Goal: Information Seeking & Learning: Learn about a topic

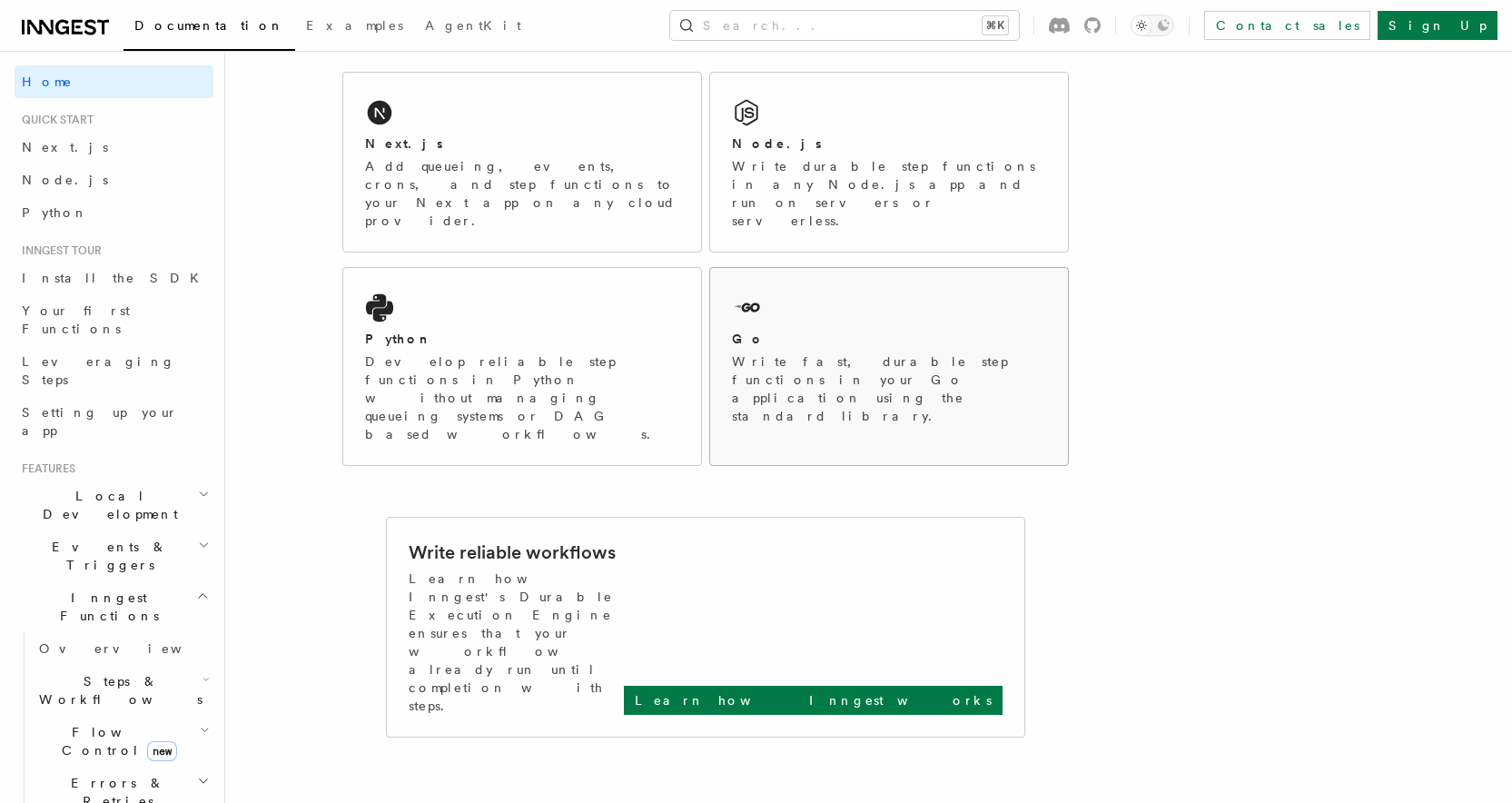
scroll to position [307, 0]
click at [108, 319] on span "Your first Functions" at bounding box center [117, 319] width 192 height 36
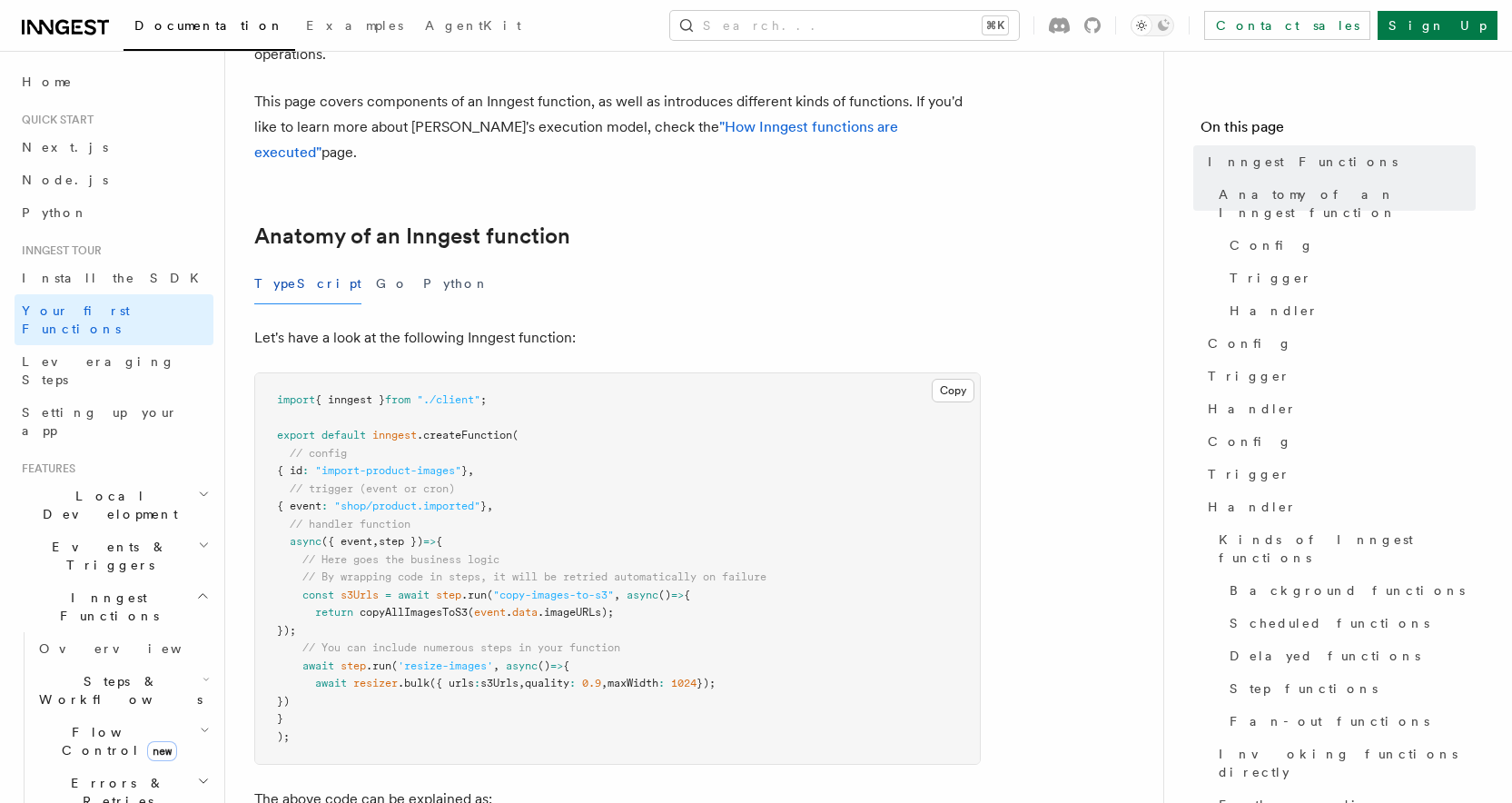
scroll to position [232, 0]
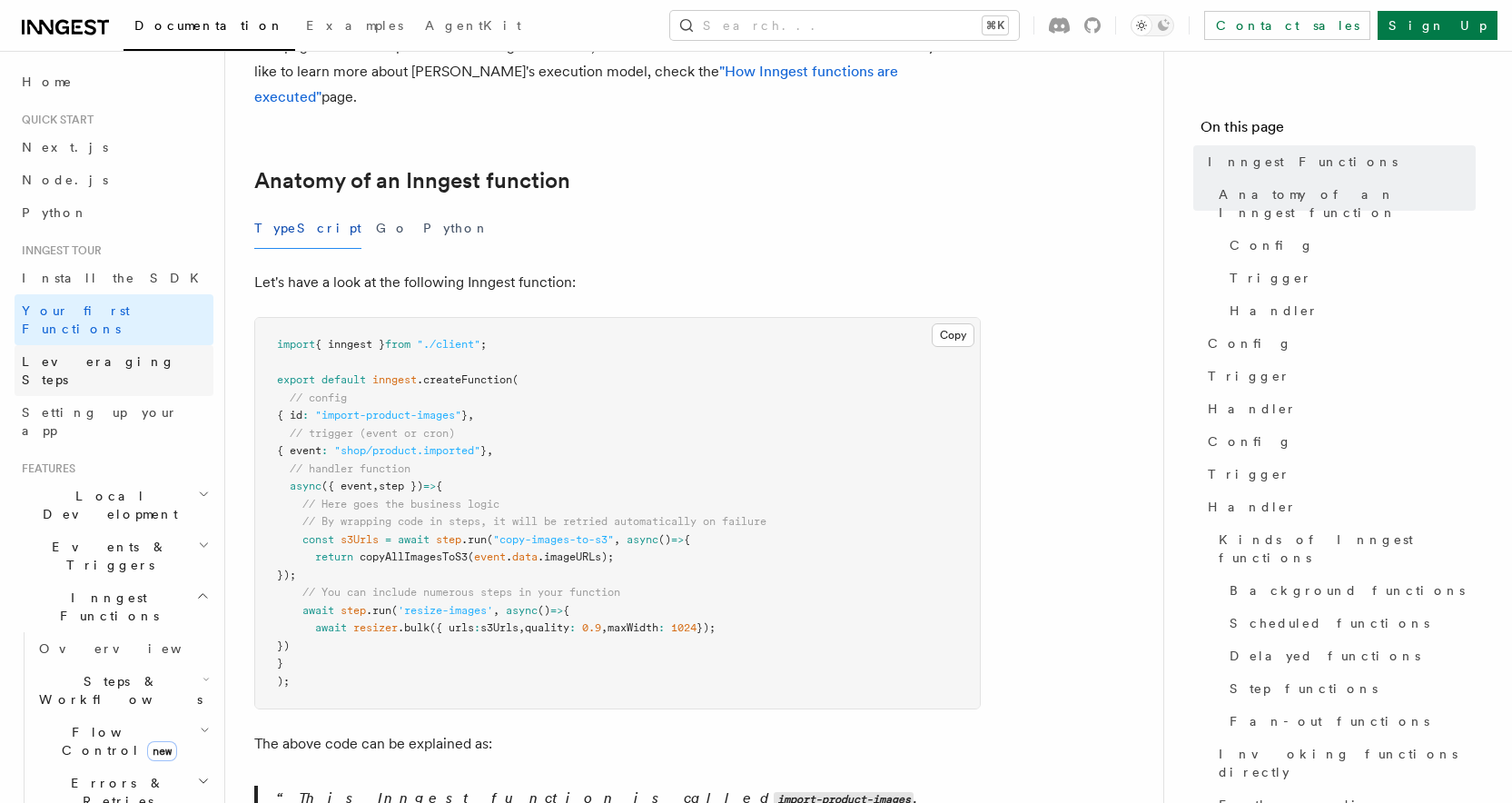
click at [94, 353] on span "Leveraging Steps" at bounding box center [117, 371] width 192 height 36
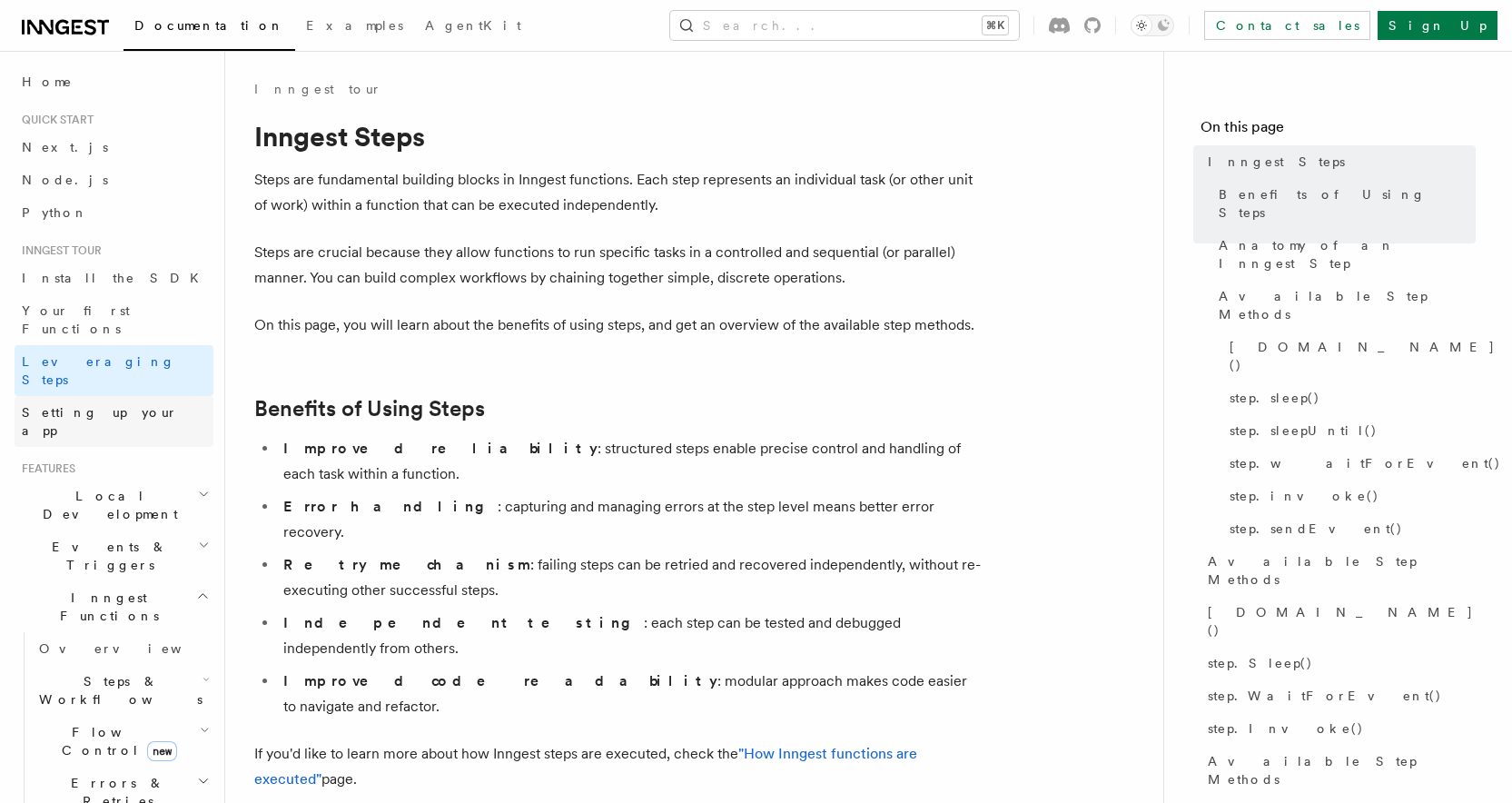
click at [94, 405] on span "Setting up your app" at bounding box center [100, 422] width 156 height 32
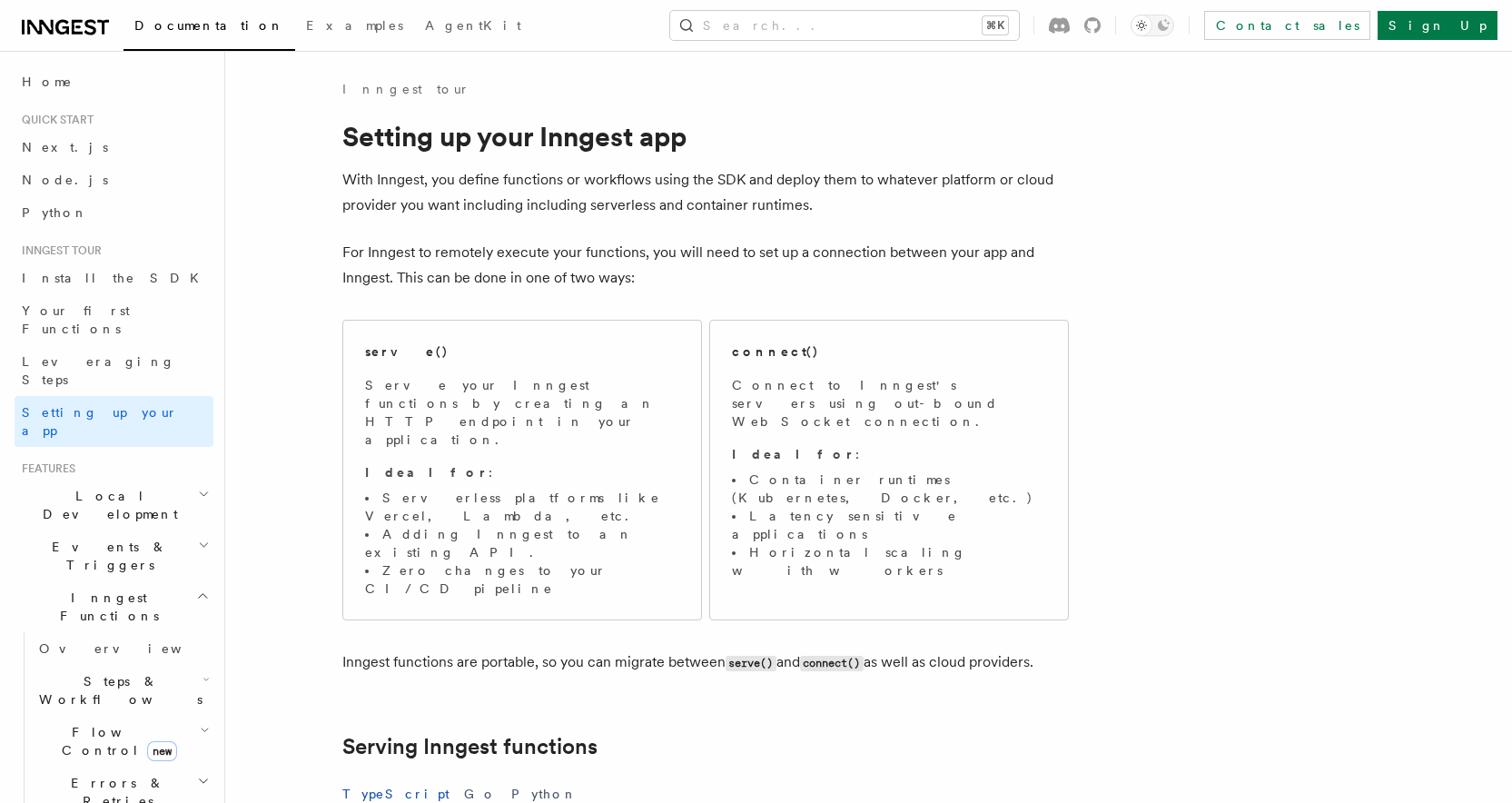
click at [79, 487] on span "Local Development" at bounding box center [106, 505] width 183 height 36
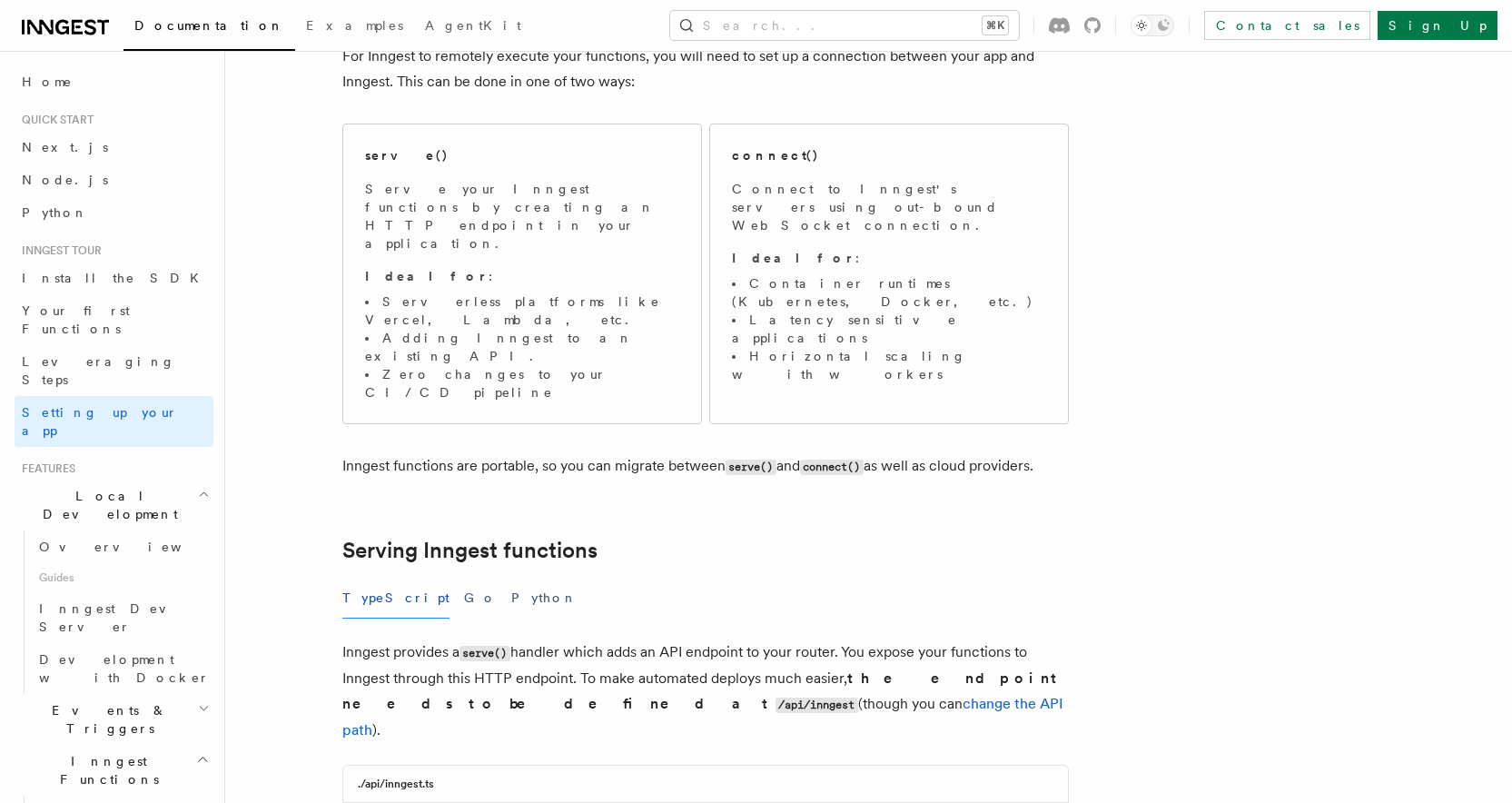
scroll to position [356, 0]
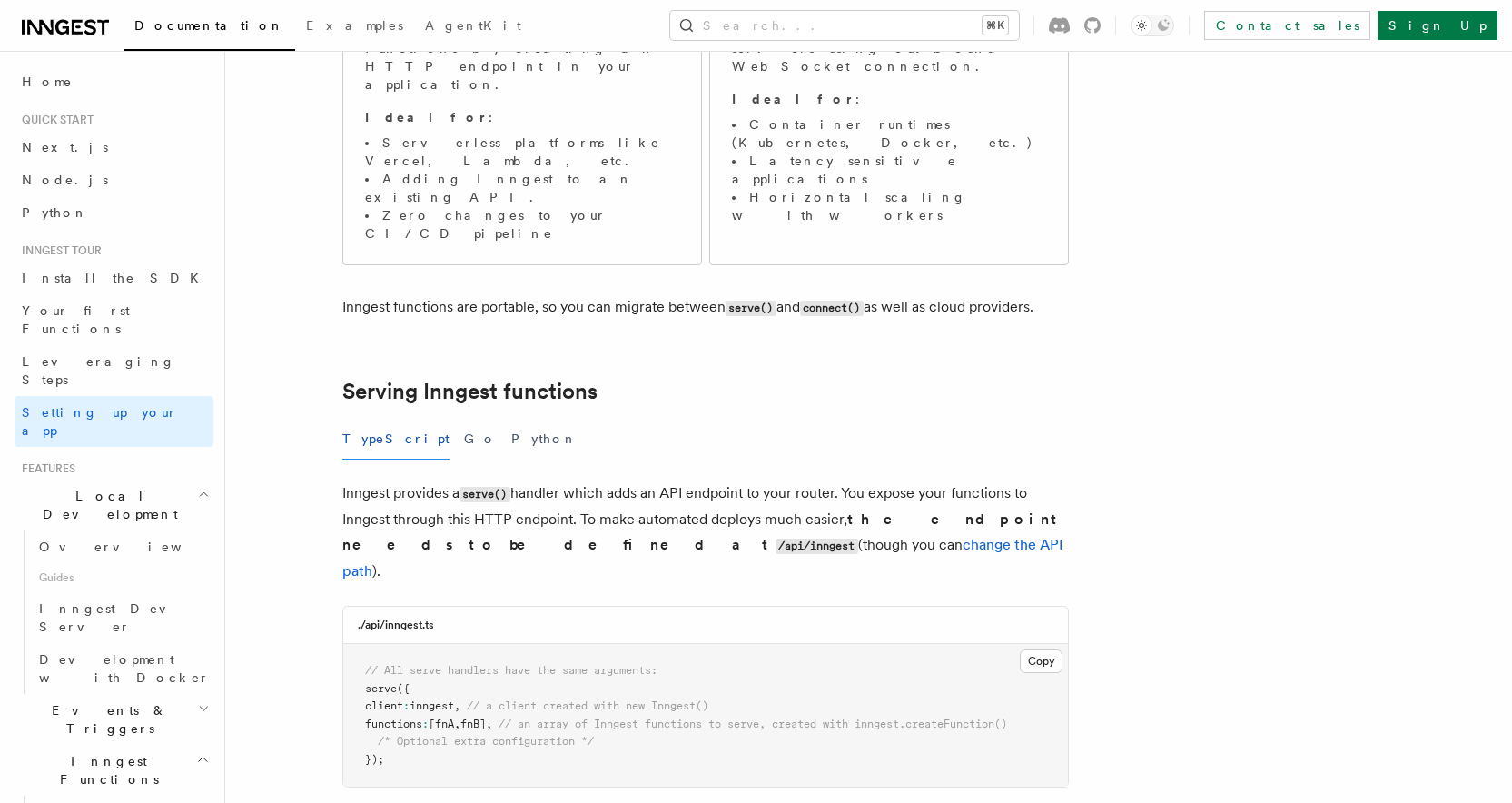
click at [86, 752] on span "Inngest Functions" at bounding box center [105, 771] width 182 height 36
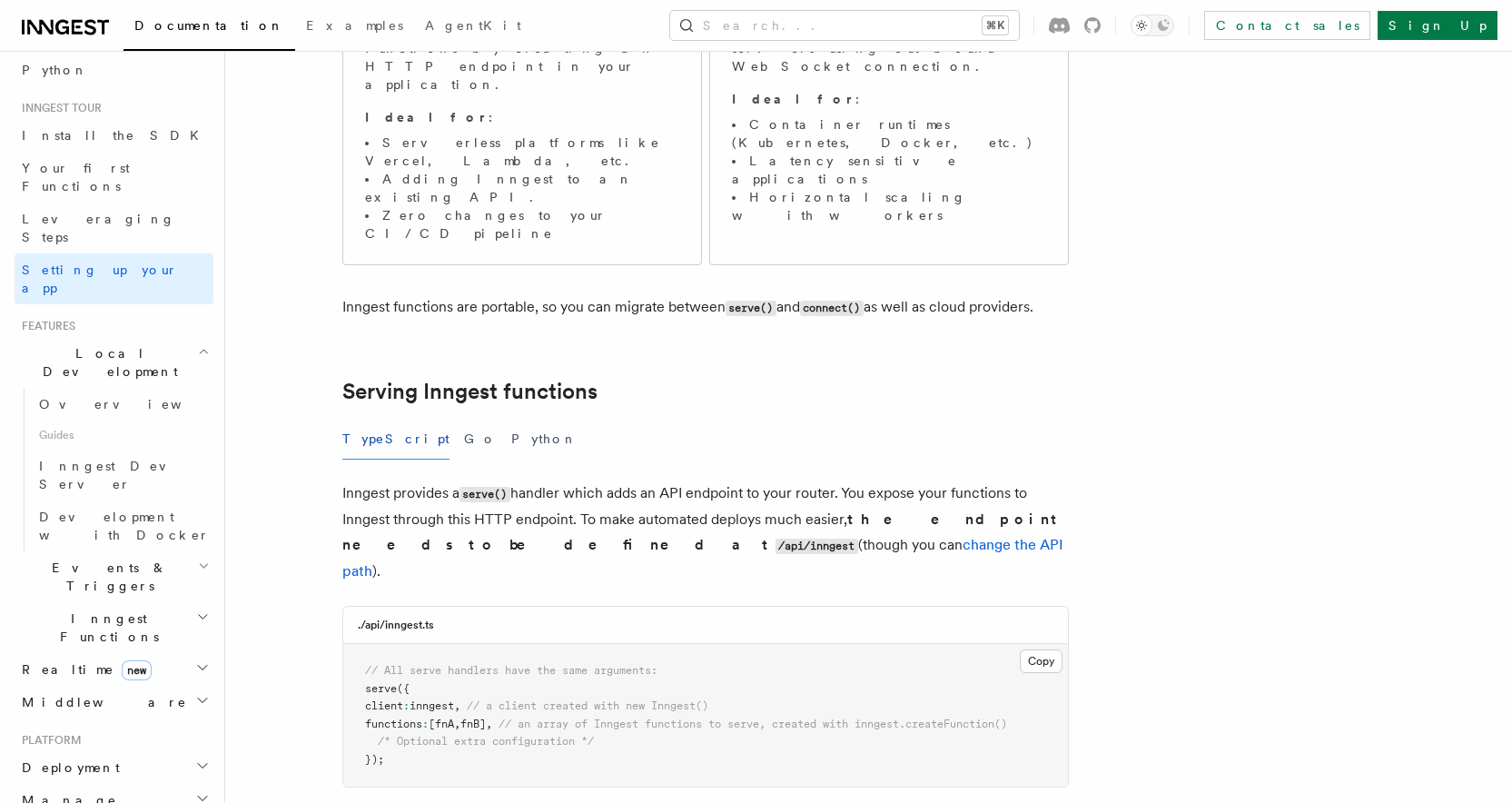
scroll to position [286, 0]
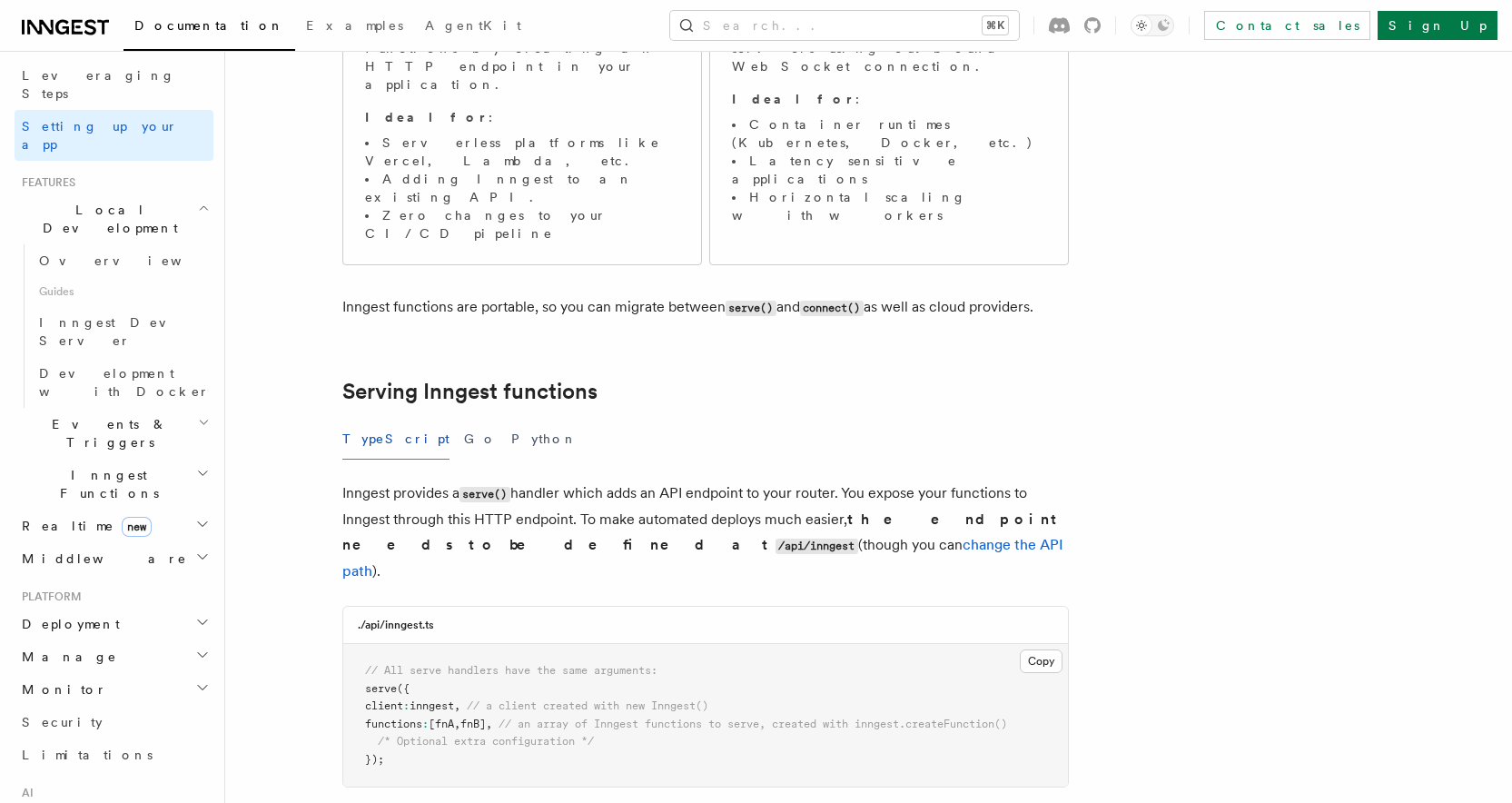
click at [63, 549] on span "Middleware" at bounding box center [100, 558] width 173 height 18
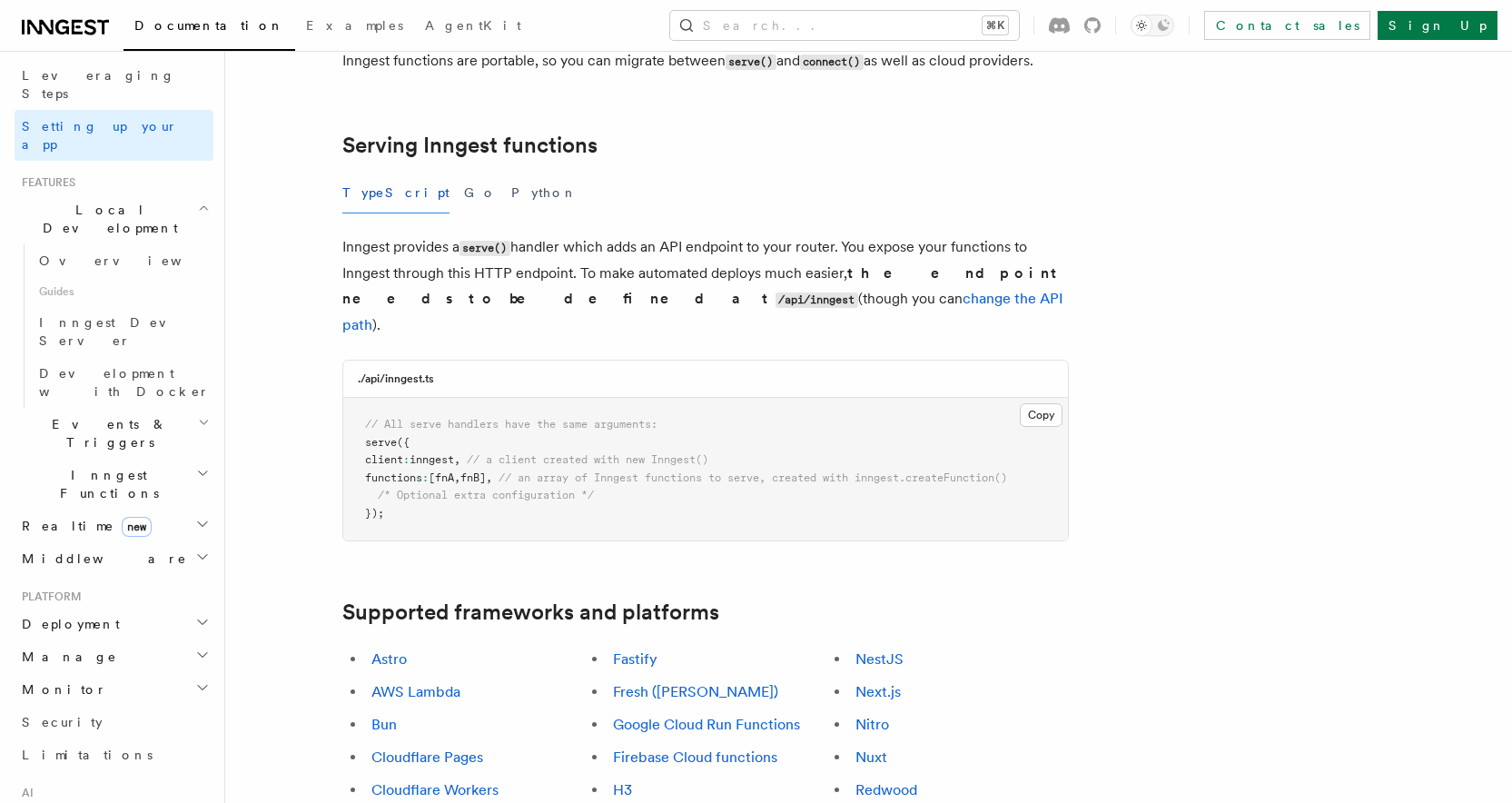
scroll to position [608, 0]
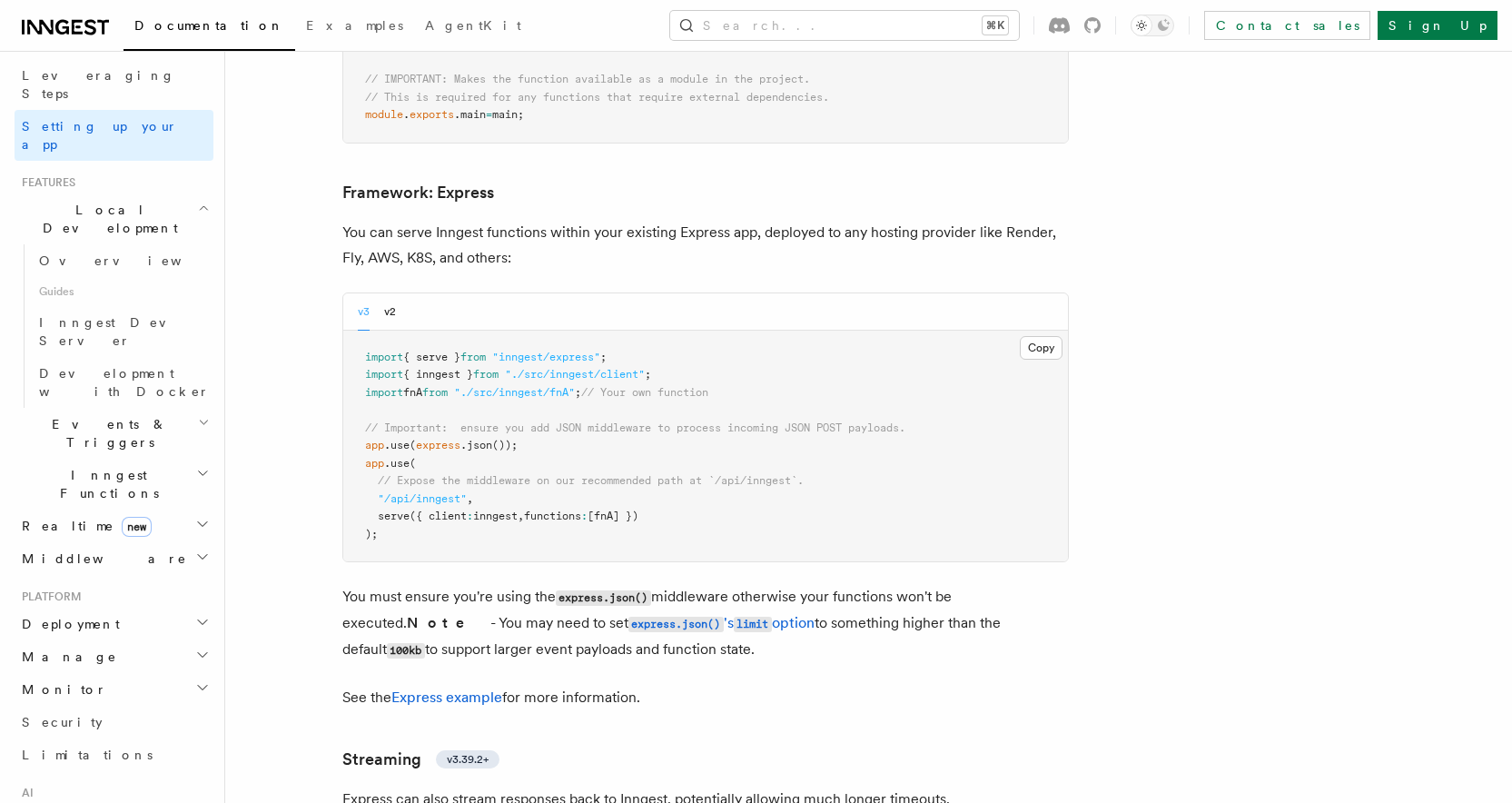
scroll to position [4672, 0]
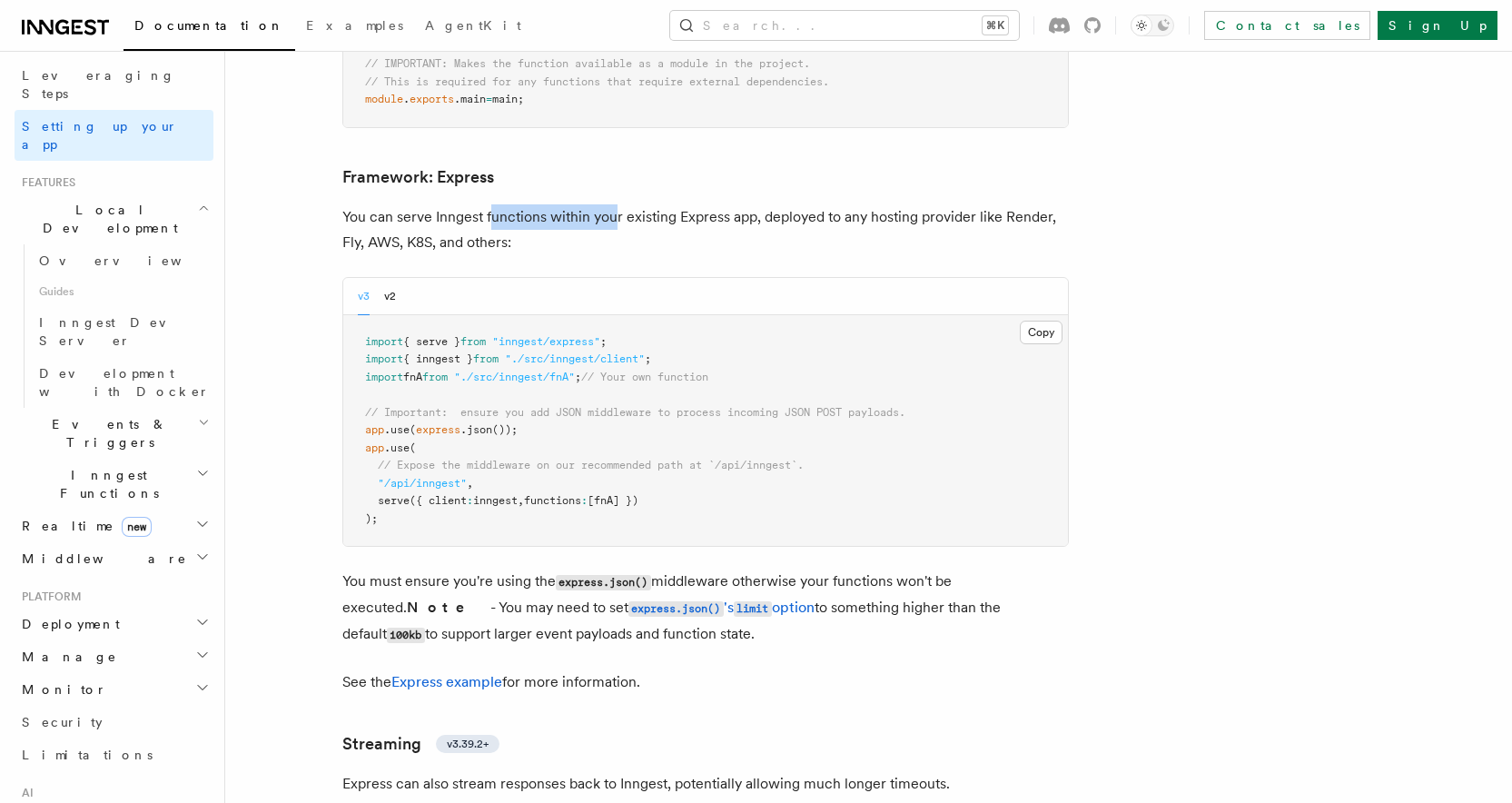
drag, startPoint x: 490, startPoint y: 140, endPoint x: 618, endPoint y: 131, distance: 128.3
click at [618, 204] on p "You can serve Inngest functions within your existing Express app, deployed to a…" at bounding box center [705, 229] width 726 height 51
click at [78, 415] on span "Events & Triggers" at bounding box center [106, 433] width 183 height 36
